Goal: Find specific page/section: Find specific page/section

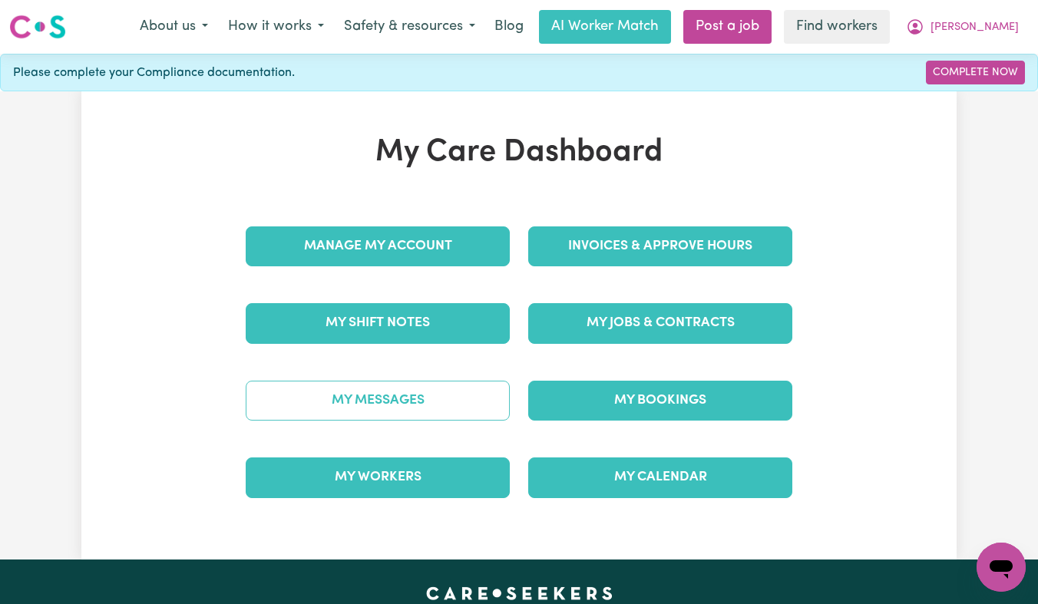
click at [392, 397] on link "My Messages" at bounding box center [378, 401] width 264 height 40
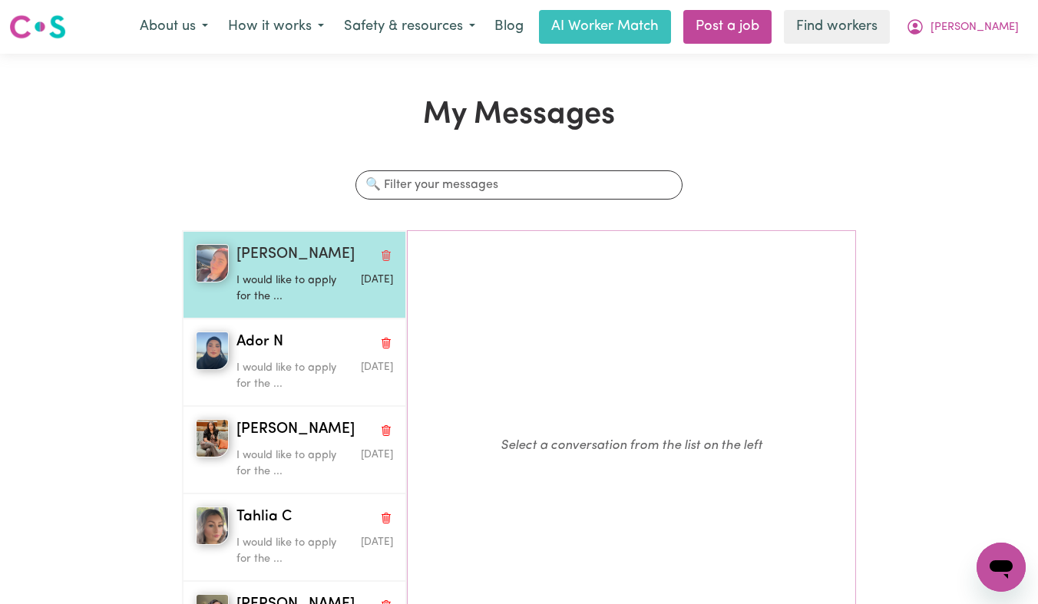
click at [312, 264] on span "[PERSON_NAME]" at bounding box center [296, 255] width 118 height 22
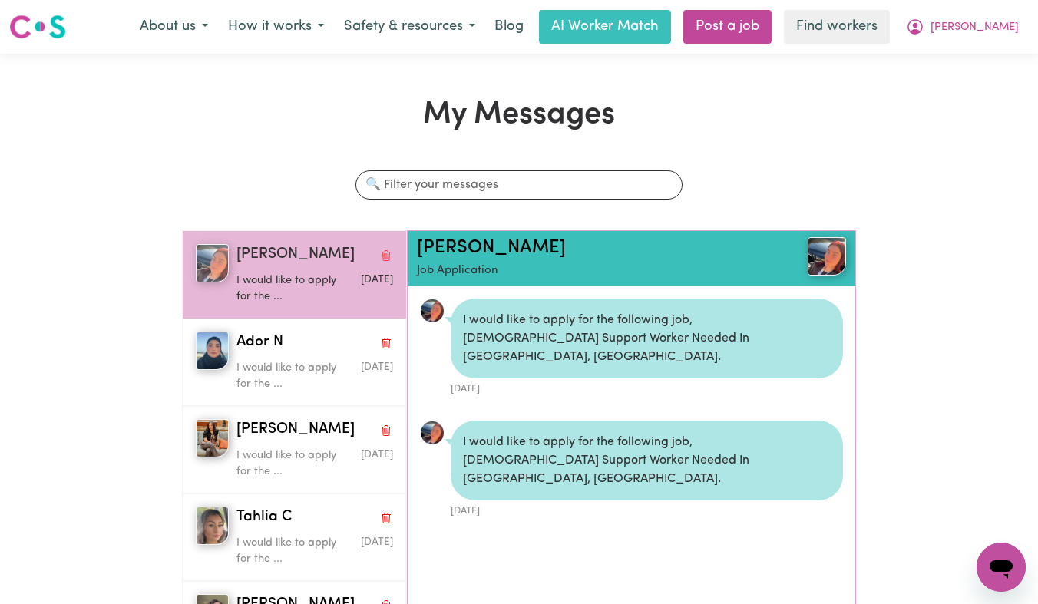
scroll to position [9, 0]
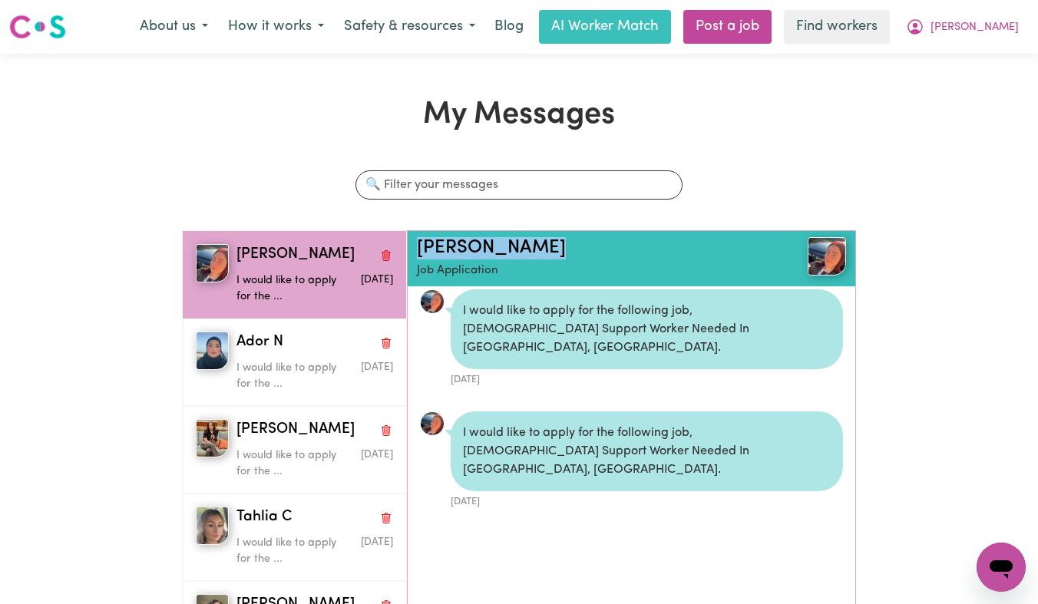
drag, startPoint x: 588, startPoint y: 241, endPoint x: 413, endPoint y: 246, distance: 175.2
click at [413, 246] on div "[PERSON_NAME] K Job Application" at bounding box center [632, 258] width 448 height 55
copy link "[PERSON_NAME]"
click at [441, 251] on link "[PERSON_NAME]" at bounding box center [491, 248] width 149 height 18
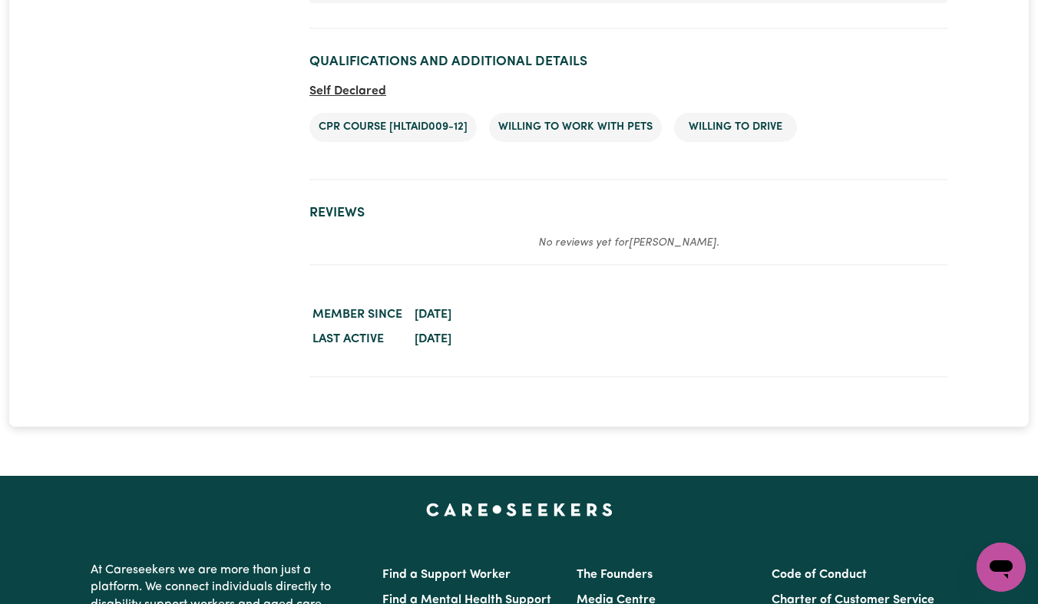
scroll to position [2704, 0]
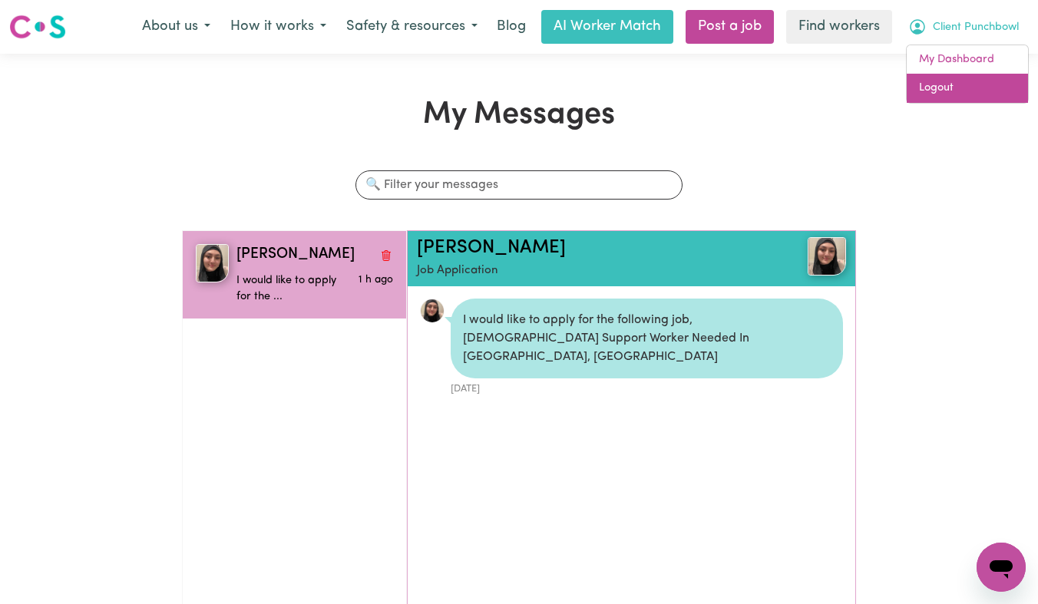
click at [951, 81] on link "Logout" at bounding box center [967, 88] width 121 height 29
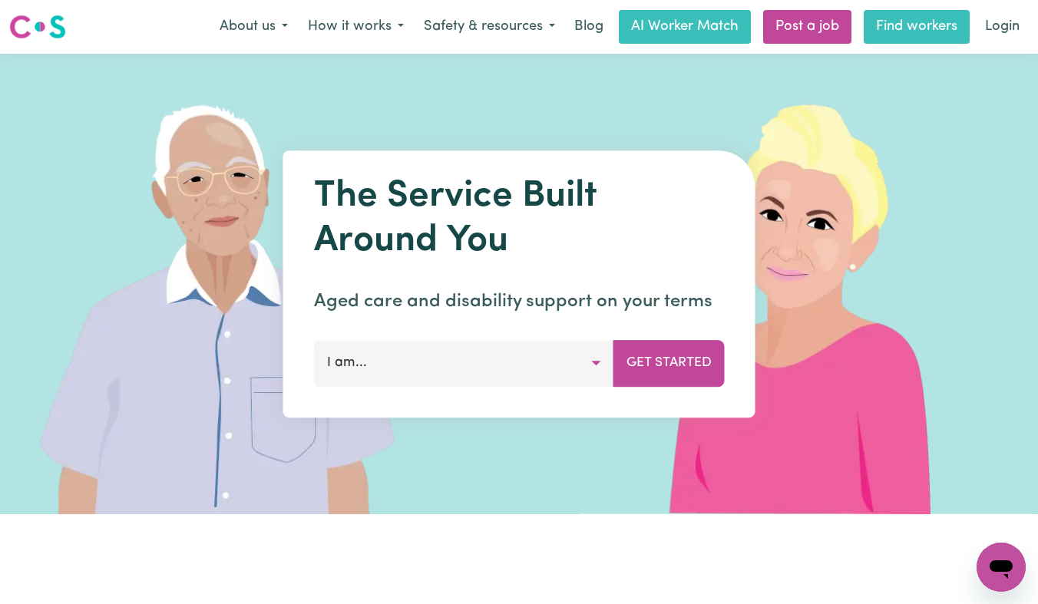
click at [968, 36] on link "Find workers" at bounding box center [917, 27] width 106 height 34
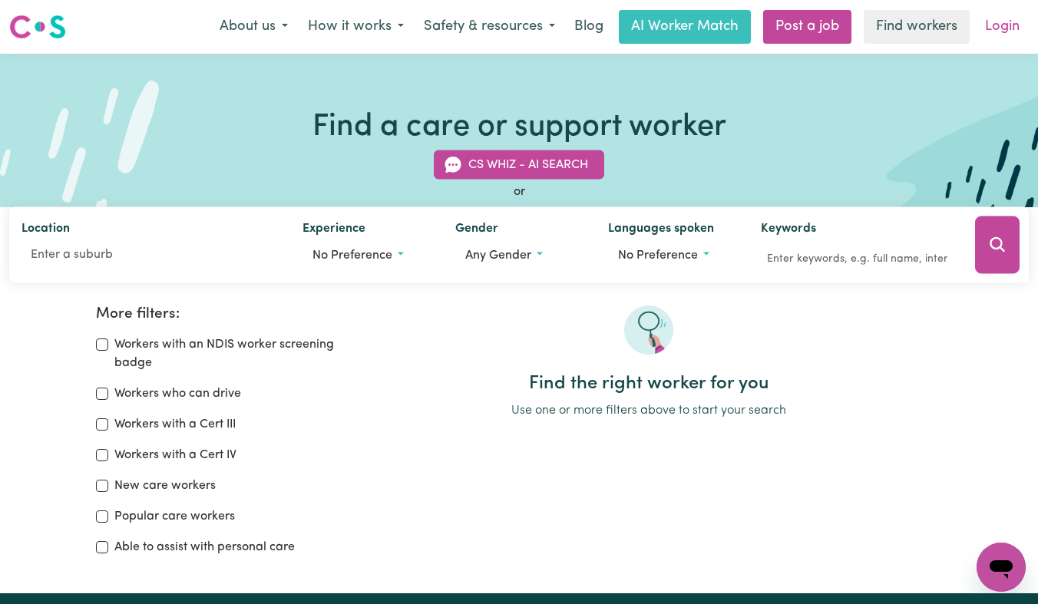
click at [1005, 31] on link "Login" at bounding box center [1002, 27] width 53 height 34
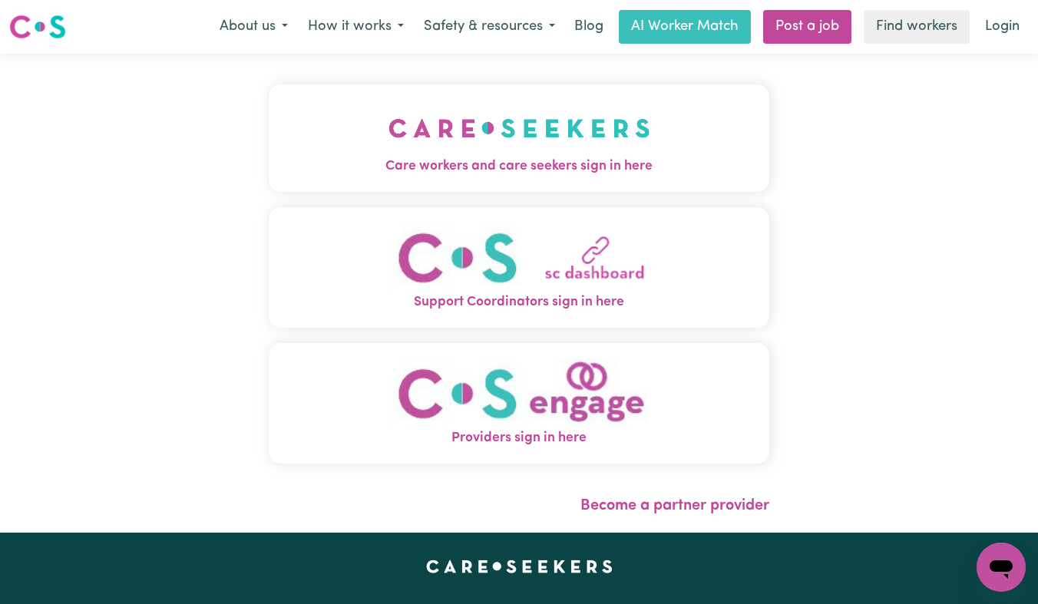
click at [417, 134] on img "Care workers and care seekers sign in here" at bounding box center [520, 128] width 262 height 57
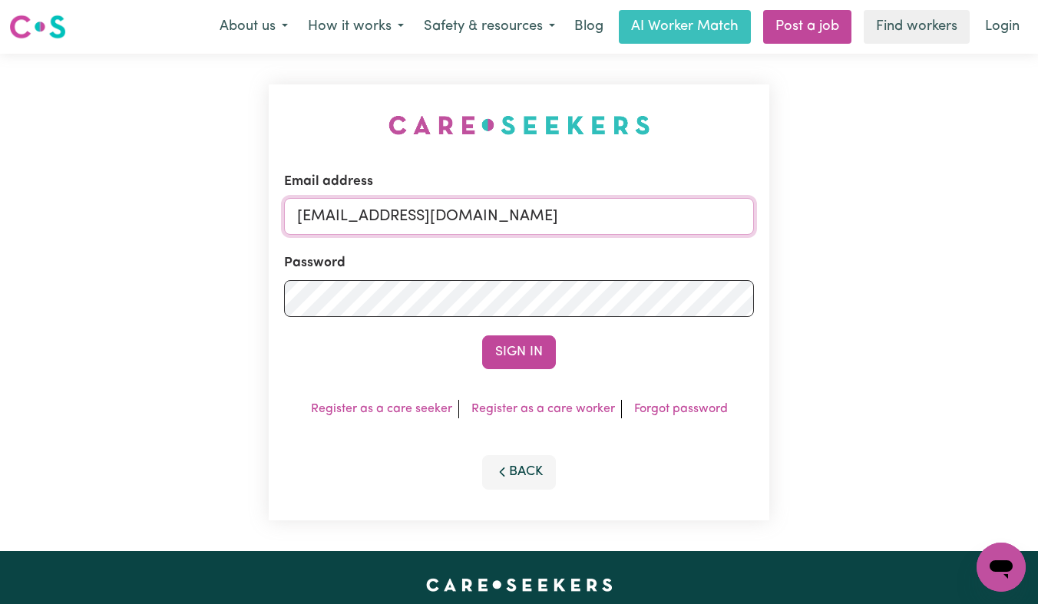
drag, startPoint x: 704, startPoint y: 211, endPoint x: 379, endPoint y: 221, distance: 325.0
click at [379, 221] on input "superuser~AmyJamboreeHeightsCF@careseekers.com.au" at bounding box center [519, 216] width 470 height 37
paste input "LeahTaggartIC"
type input "superuser~LeahTaggartIC@careseekers.com.au"
click at [482, 336] on button "Sign In" at bounding box center [519, 353] width 74 height 34
